Goal: Task Accomplishment & Management: Manage account settings

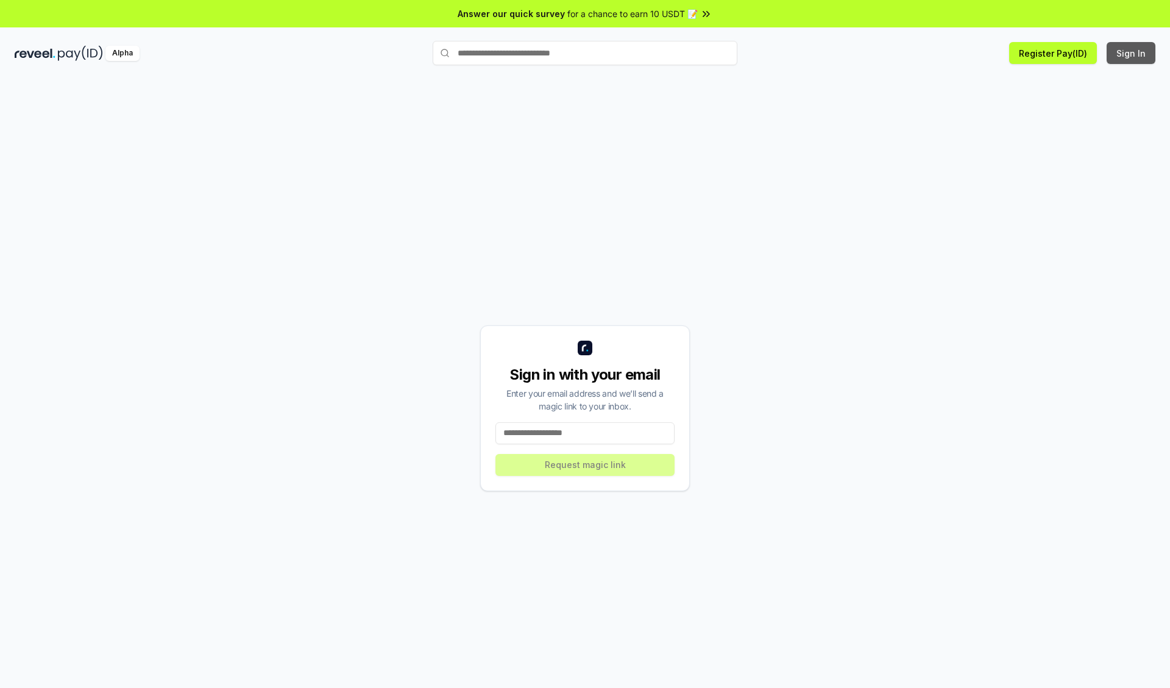
click at [1131, 53] on button "Sign In" at bounding box center [1130, 53] width 49 height 22
type input "**********"
click at [585, 464] on button "Request magic link" at bounding box center [584, 465] width 179 height 22
